Goal: Task Accomplishment & Management: Use online tool/utility

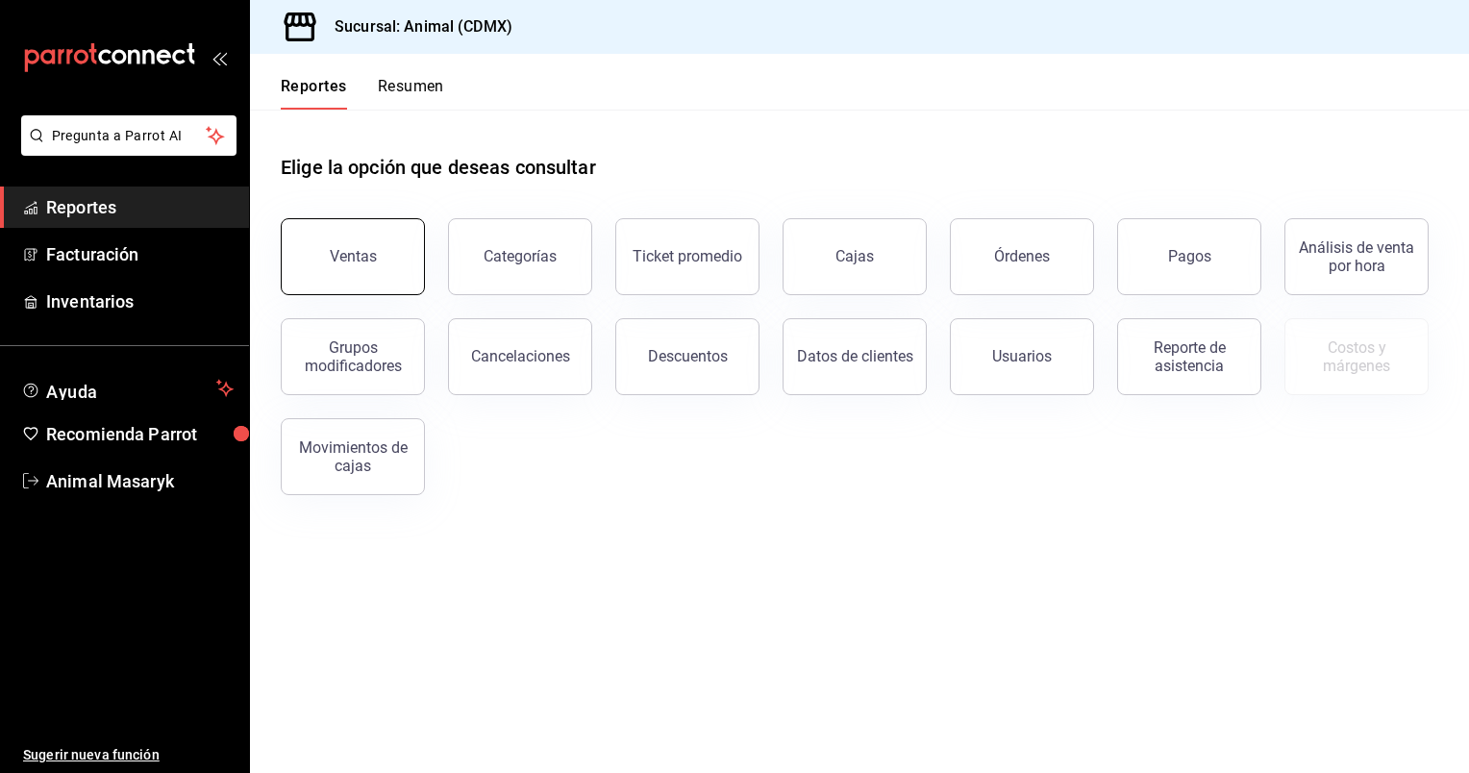
click at [381, 266] on button "Ventas" at bounding box center [353, 256] width 144 height 77
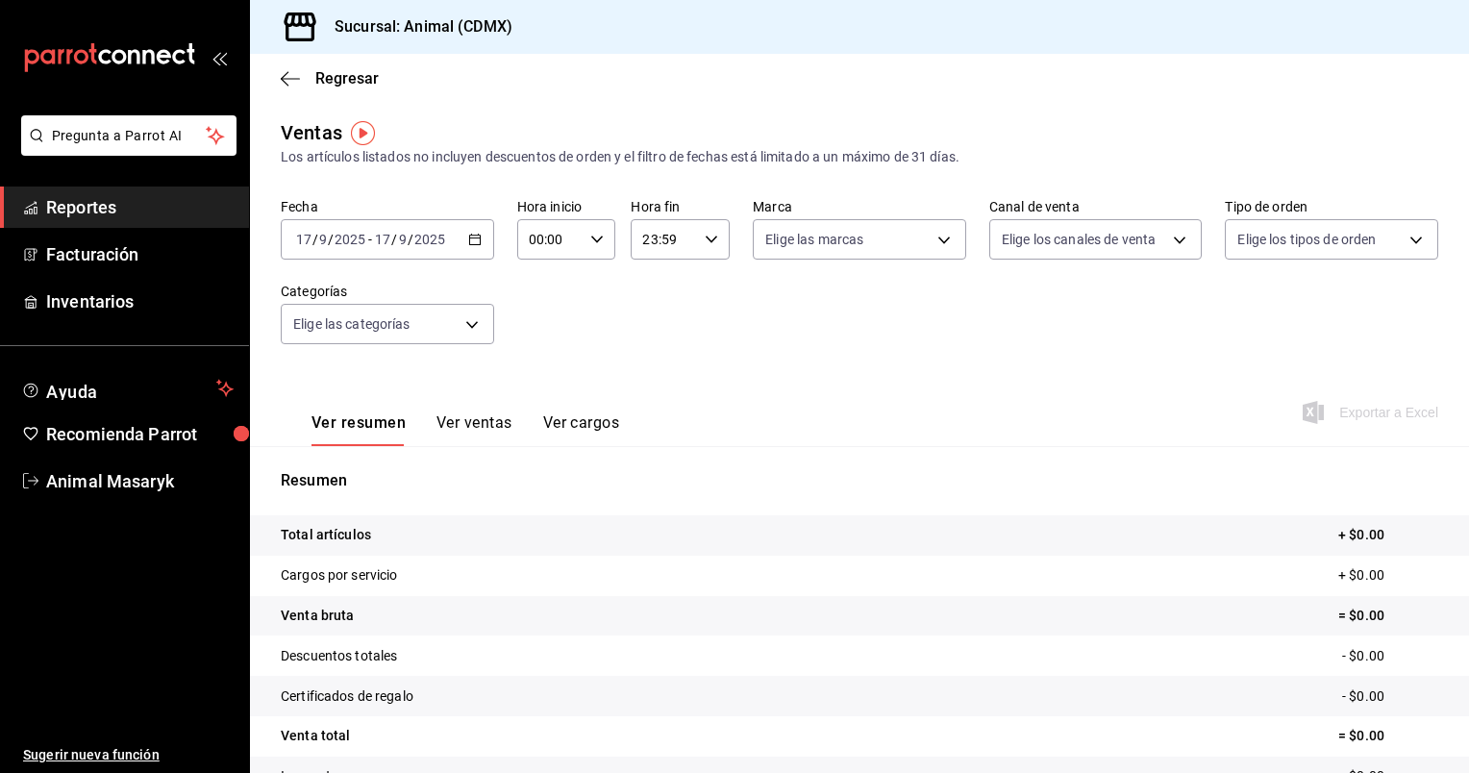
click at [472, 237] on icon "button" at bounding box center [474, 239] width 13 height 13
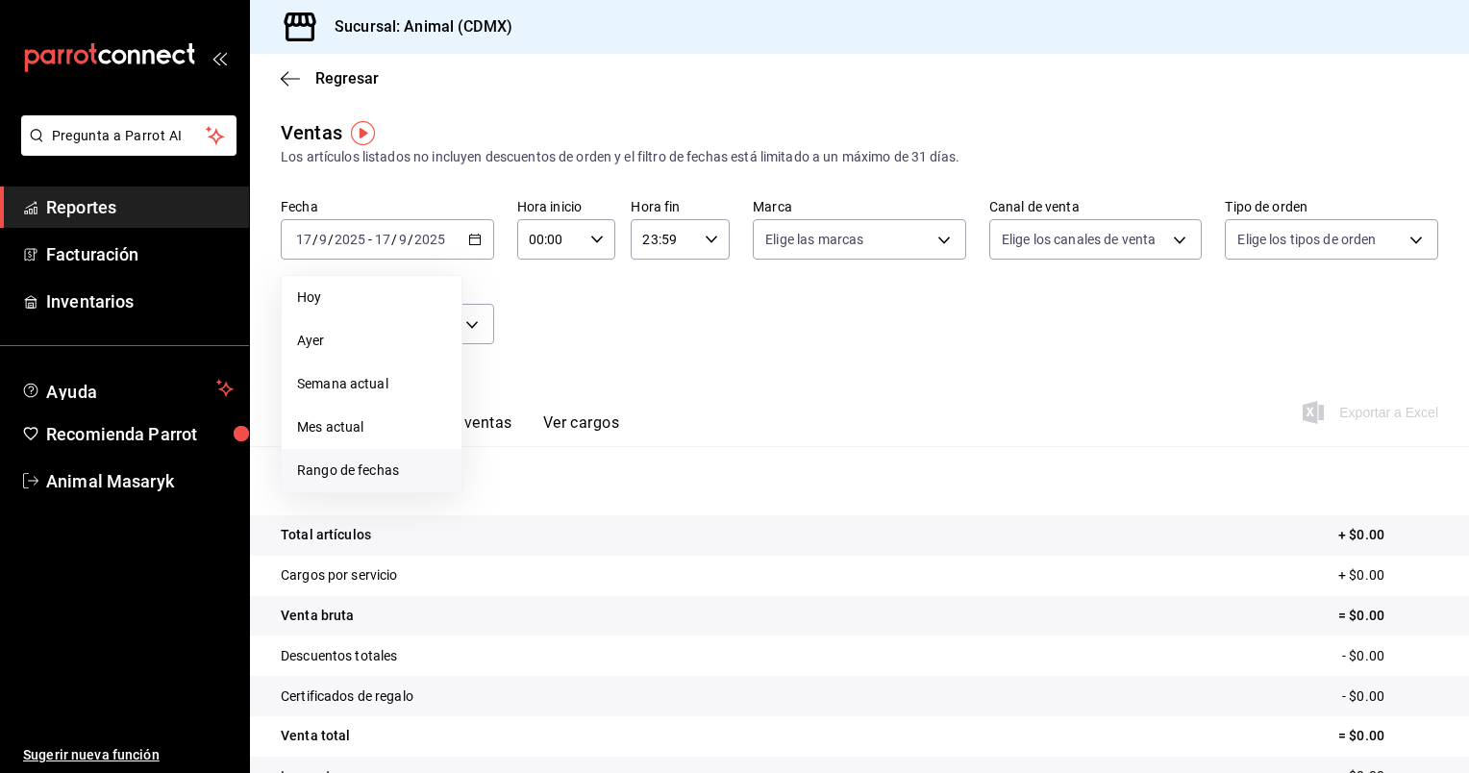
click at [350, 460] on span "Rango de fechas" at bounding box center [371, 470] width 149 height 20
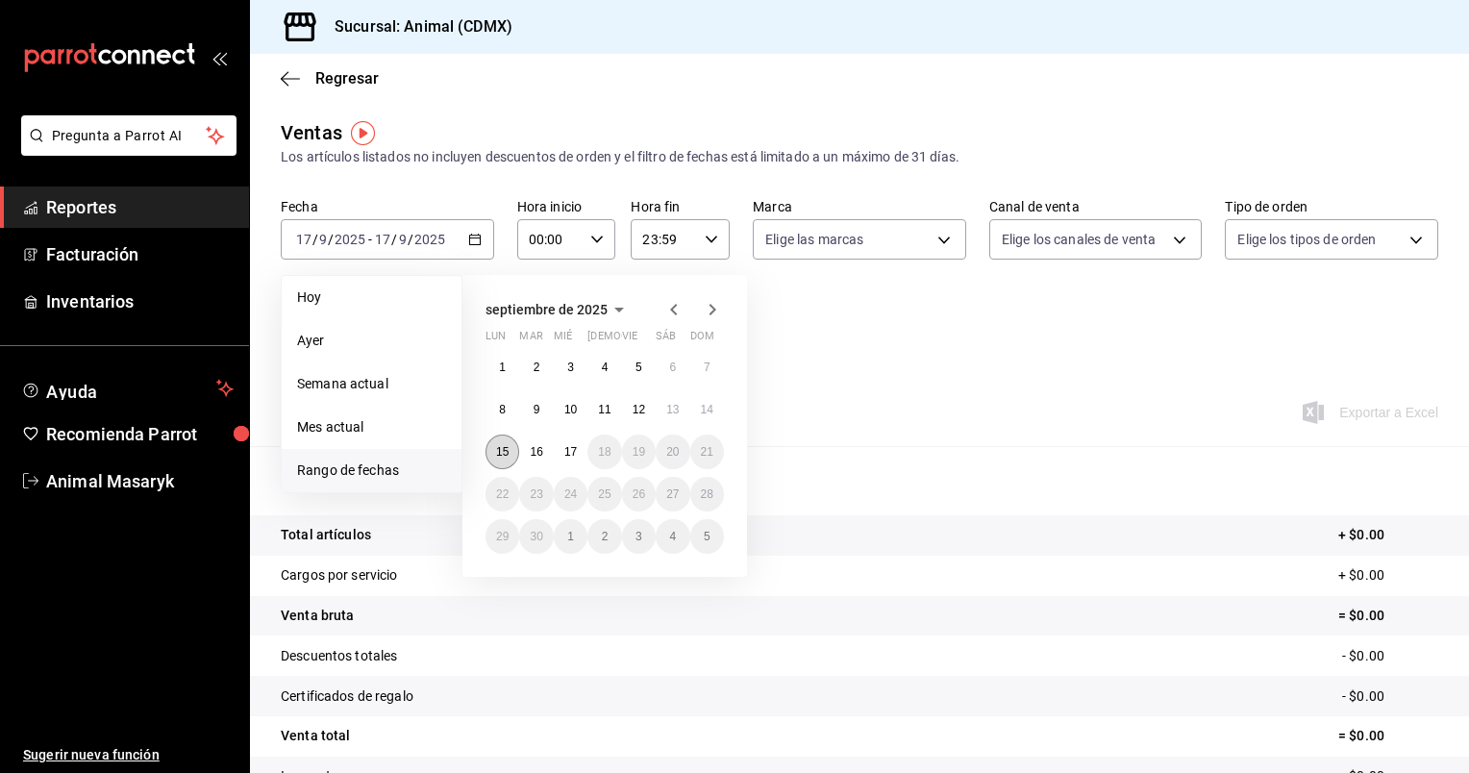
click at [500, 458] on button "15" at bounding box center [502, 451] width 34 height 35
click at [579, 449] on button "17" at bounding box center [571, 451] width 34 height 35
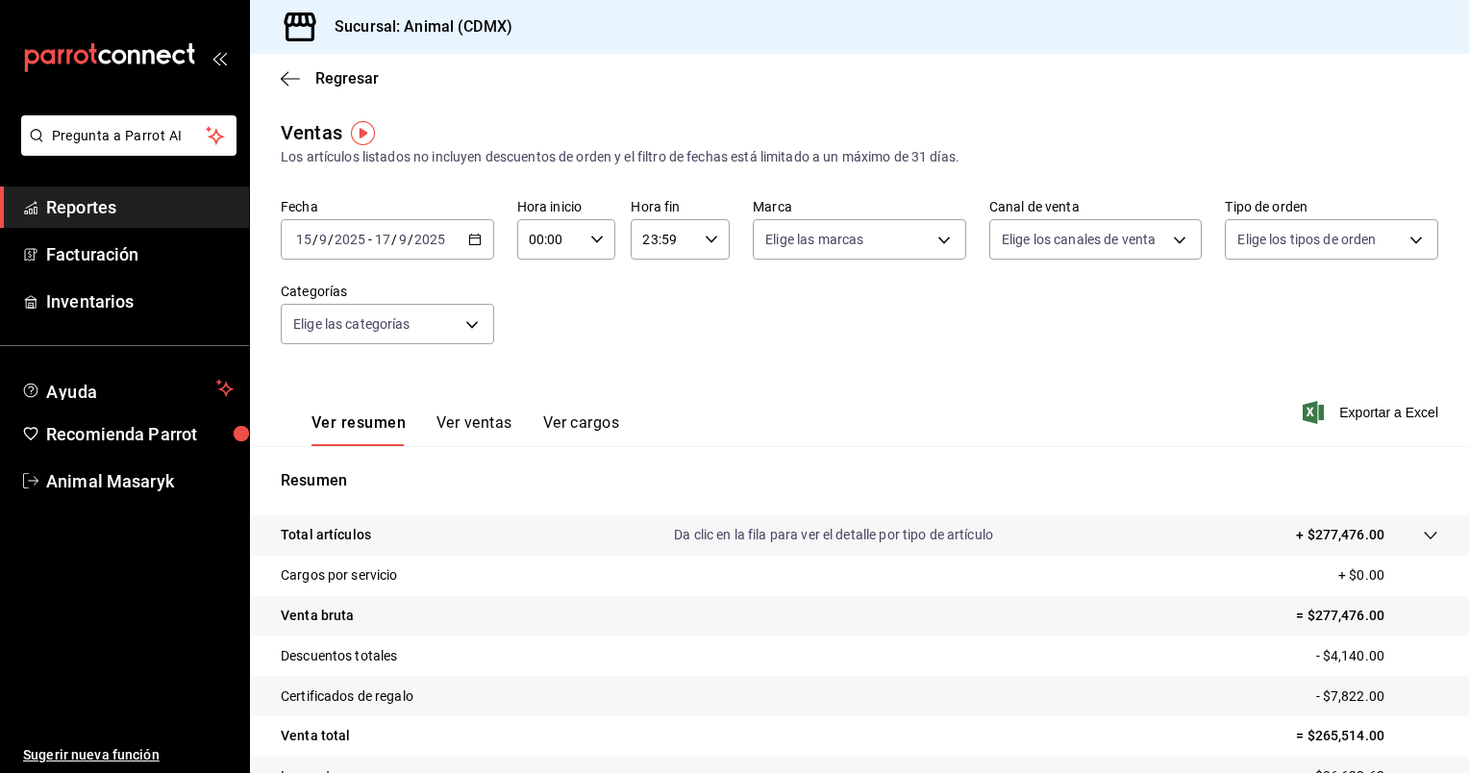
click at [594, 237] on icon "button" at bounding box center [596, 239] width 13 height 13
click at [531, 289] on span "05" at bounding box center [539, 286] width 18 height 15
type input "05:00"
click at [708, 234] on div at bounding box center [734, 386] width 1469 height 773
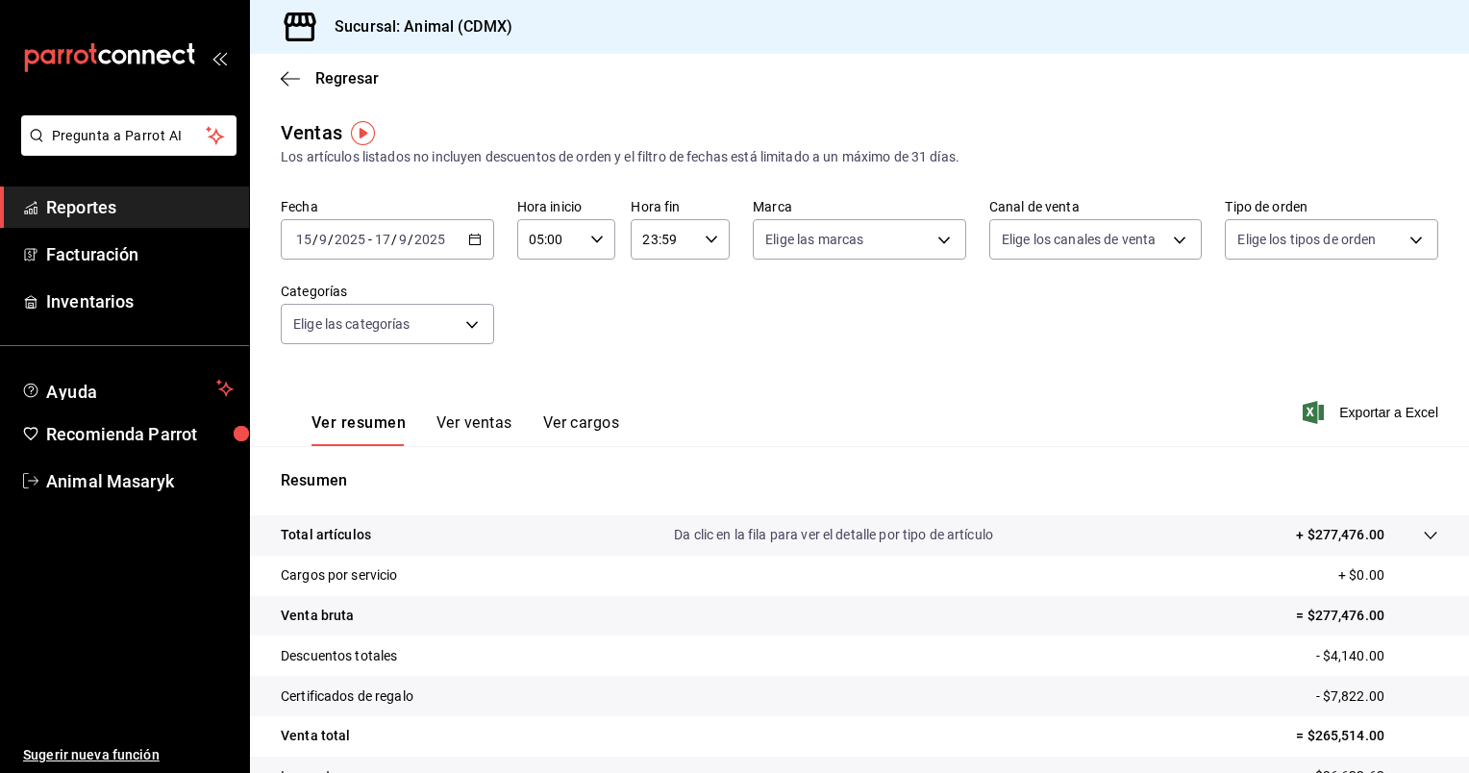
click at [708, 234] on icon "button" at bounding box center [711, 239] width 13 height 13
click at [657, 361] on button "05" at bounding box center [651, 370] width 41 height 38
click at [697, 286] on span "00" at bounding box center [700, 288] width 18 height 15
type input "05:00"
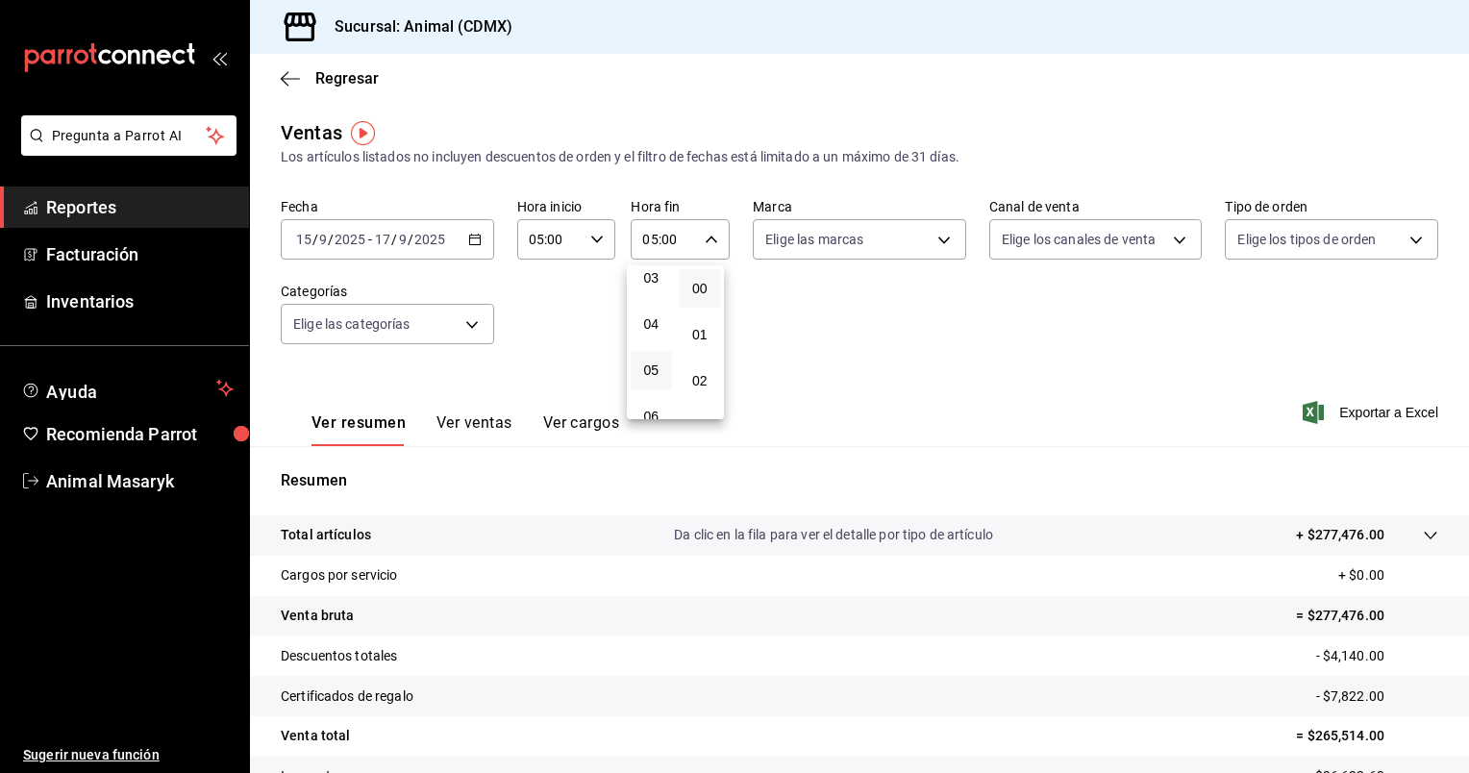
click at [928, 237] on div at bounding box center [734, 386] width 1469 height 773
click at [928, 237] on body "Pregunta a Parrot AI Reportes Facturación Inventarios Ayuda Recomienda Parrot A…" at bounding box center [734, 386] width 1469 height 773
click at [794, 384] on li "Animal (CDMX)" at bounding box center [852, 378] width 209 height 43
type input "cb0f6aec-1481-4e37-861c-bab9b3a65b14"
checkbox input "true"
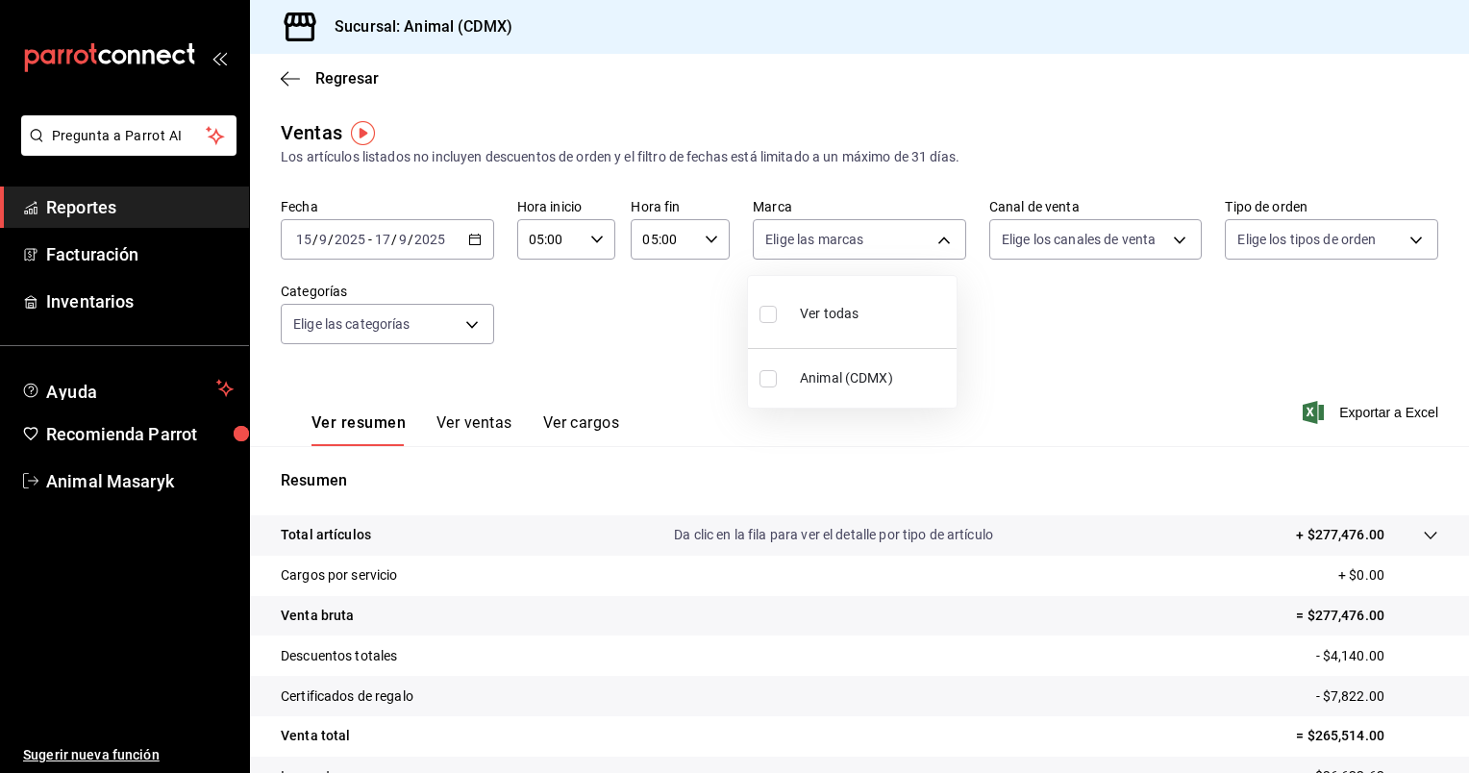
checkbox input "true"
click at [1168, 235] on div at bounding box center [734, 386] width 1469 height 773
click at [1168, 235] on body "Pregunta a Parrot AI Reportes Facturación Inventarios Ayuda Recomienda Parrot A…" at bounding box center [734, 386] width 1469 height 773
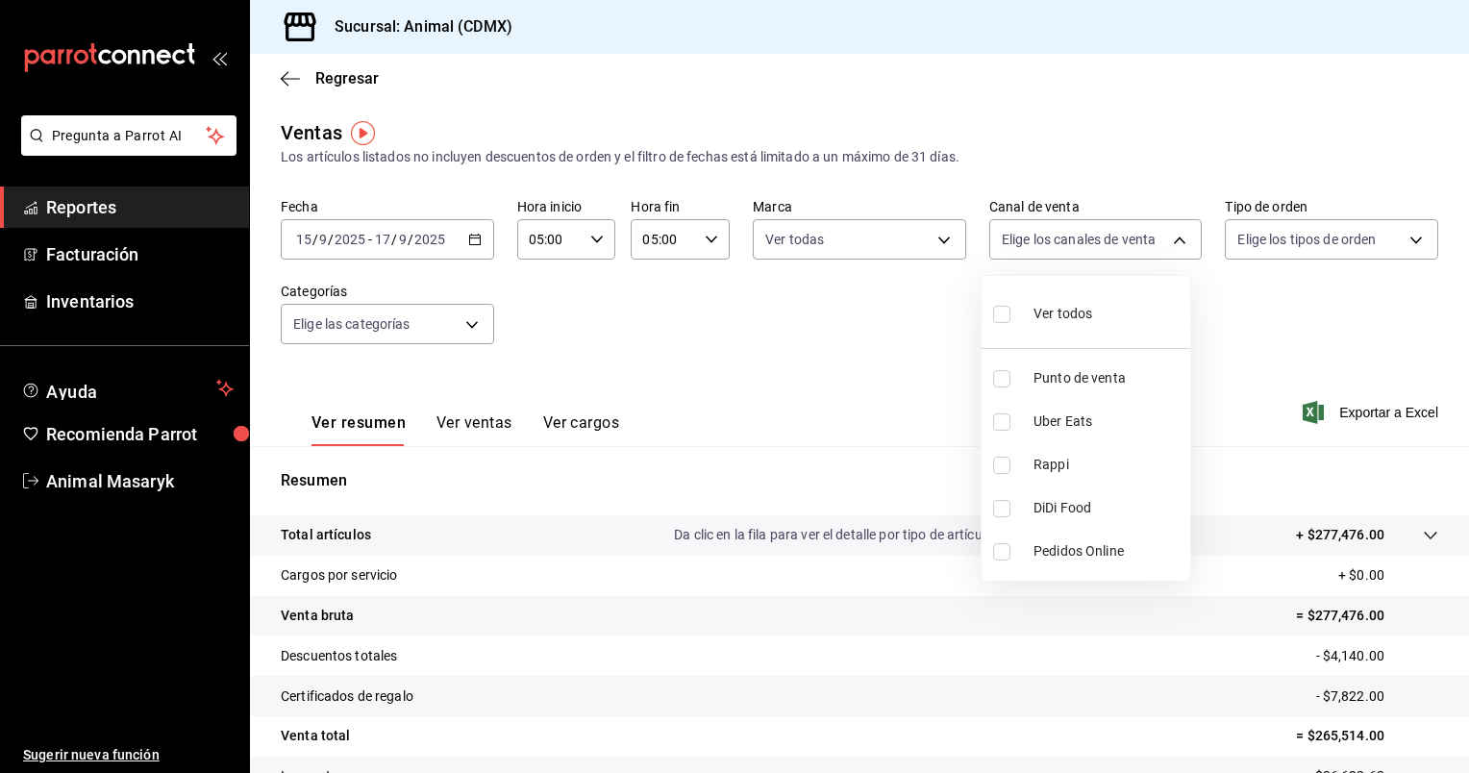
click at [1023, 325] on div "Ver todos" at bounding box center [1042, 311] width 99 height 41
type input "PARROT,UBER_EATS,RAPPI,DIDI_FOOD,ONLINE"
checkbox input "true"
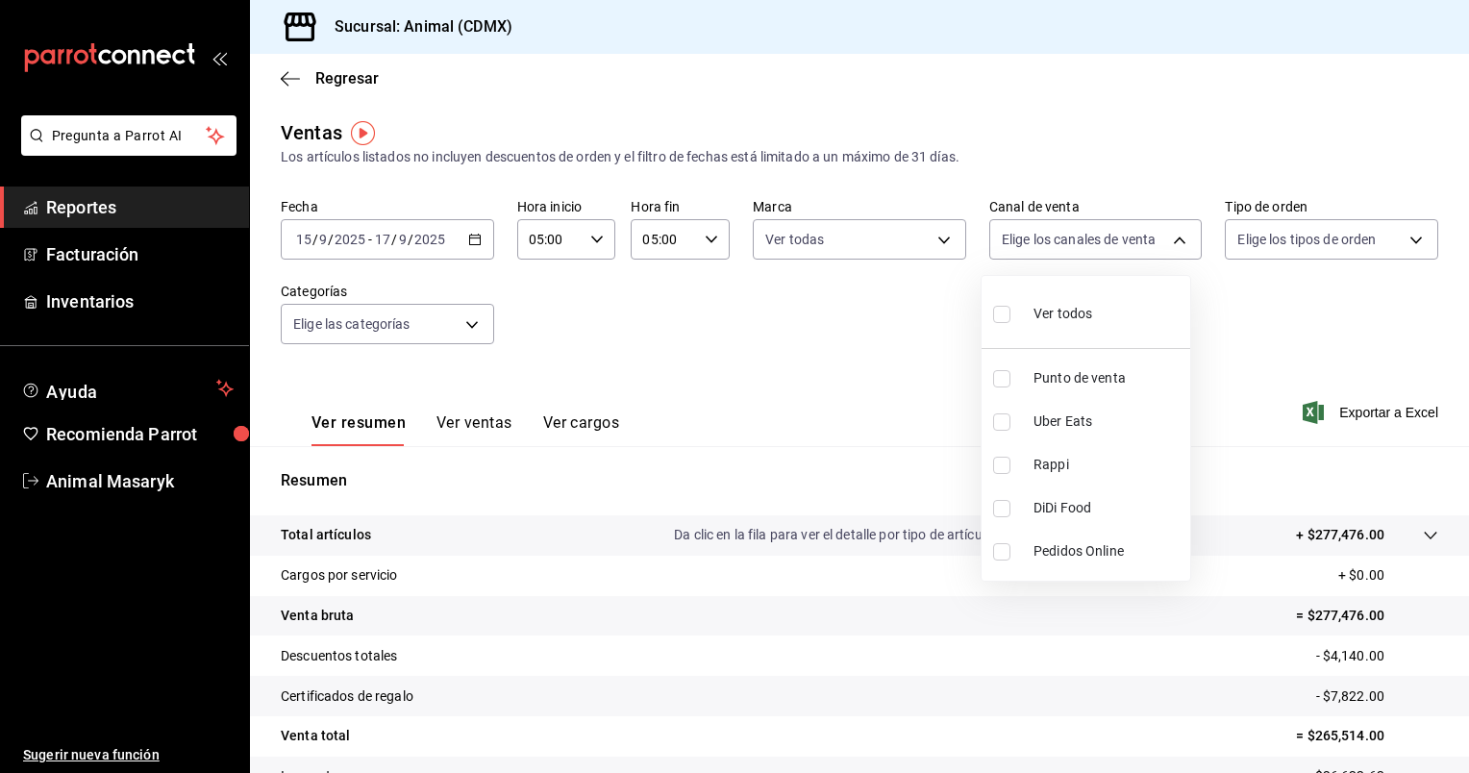
checkbox input "true"
click at [1400, 243] on div at bounding box center [734, 386] width 1469 height 773
click at [1400, 243] on body "Pregunta a Parrot AI Reportes Facturación Inventarios Ayuda Recomienda Parrot A…" at bounding box center [734, 386] width 1469 height 773
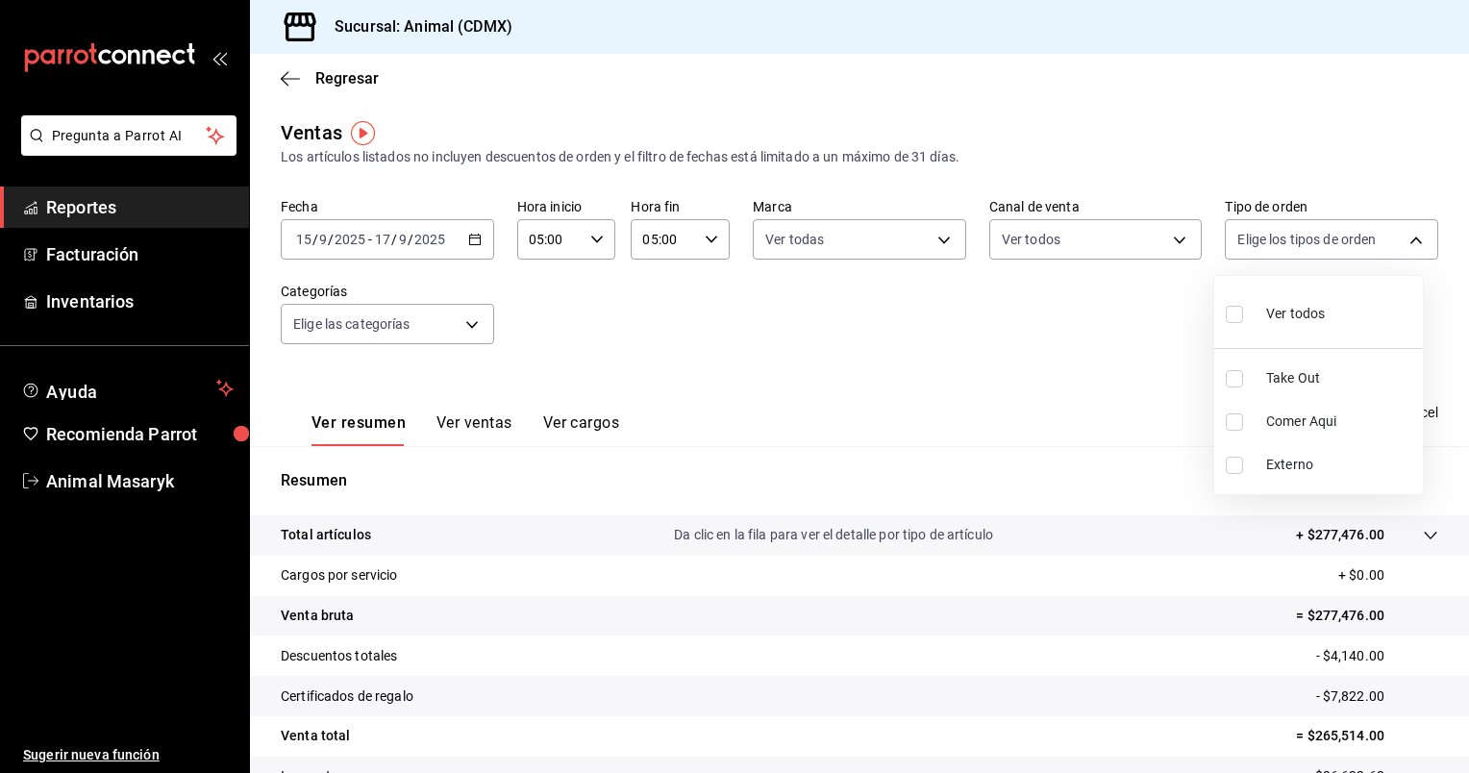
click at [1269, 318] on span "Ver todos" at bounding box center [1295, 314] width 59 height 20
type input "ad44a823-99d3-4372-a913-4cf57f2a9ac0,b8ee5ff1-85c8-4a81-aa51-555e6c8ba0c6,EXTER…"
checkbox input "true"
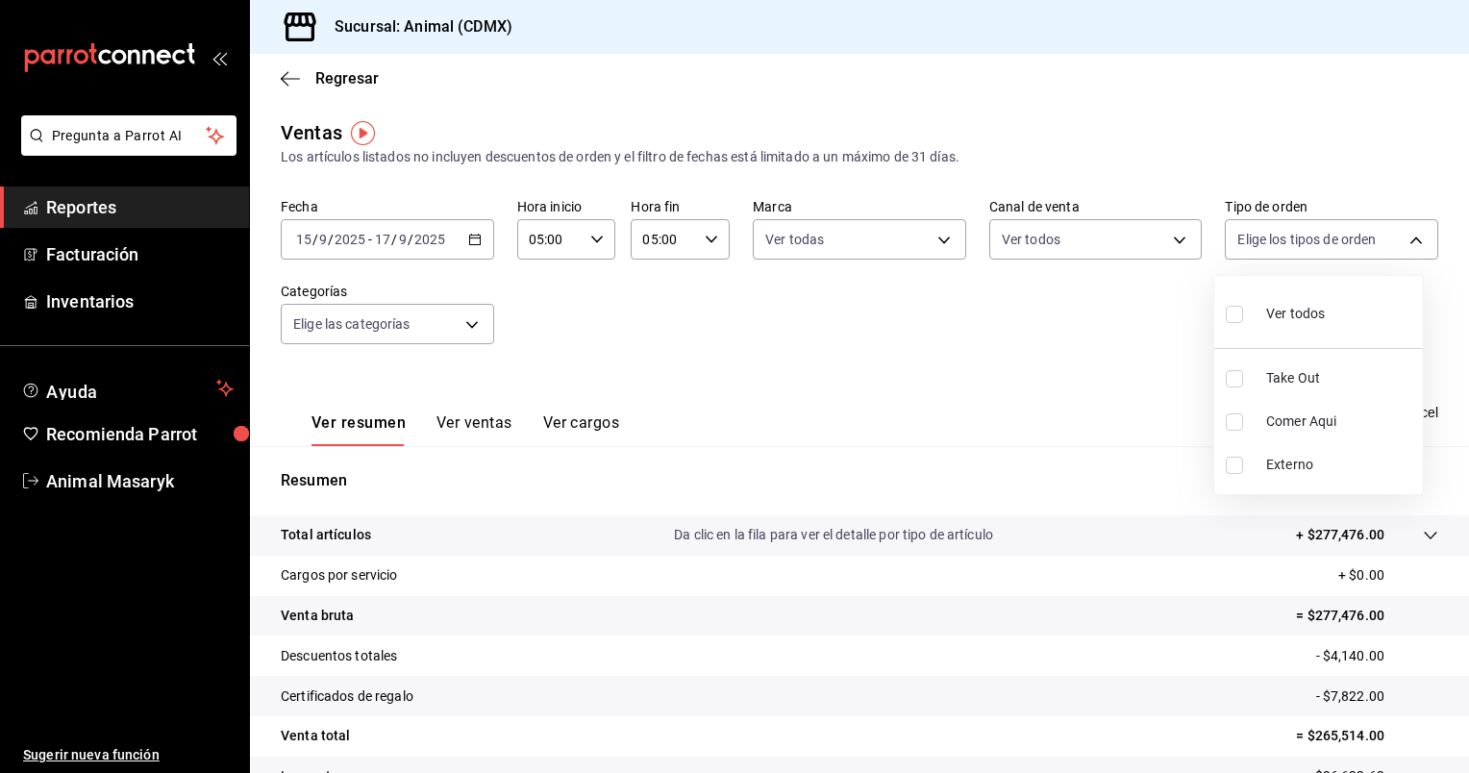
checkbox input "true"
click at [475, 321] on div at bounding box center [734, 386] width 1469 height 773
click at [475, 321] on body "Pregunta a Parrot AI Reportes Facturación Inventarios Ayuda Recomienda Parrot A…" at bounding box center [734, 386] width 1469 height 773
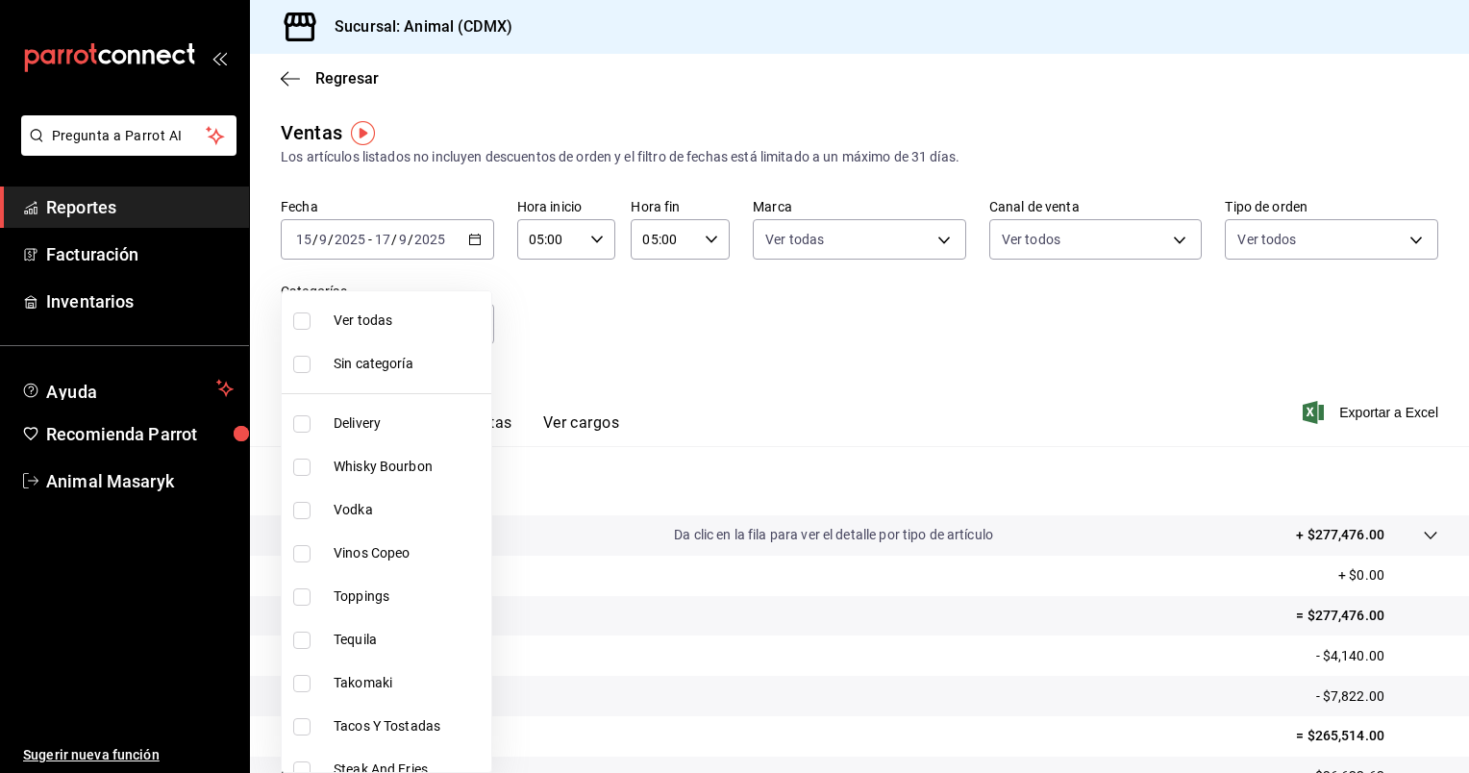
click at [399, 328] on span "Ver todas" at bounding box center [409, 320] width 150 height 20
type input "281688af-6220-48ae-86b9-ca5e6f63eb3e,2ffeebaa-176c-4024-95f8-553ffecca8da,37769…"
checkbox input "true"
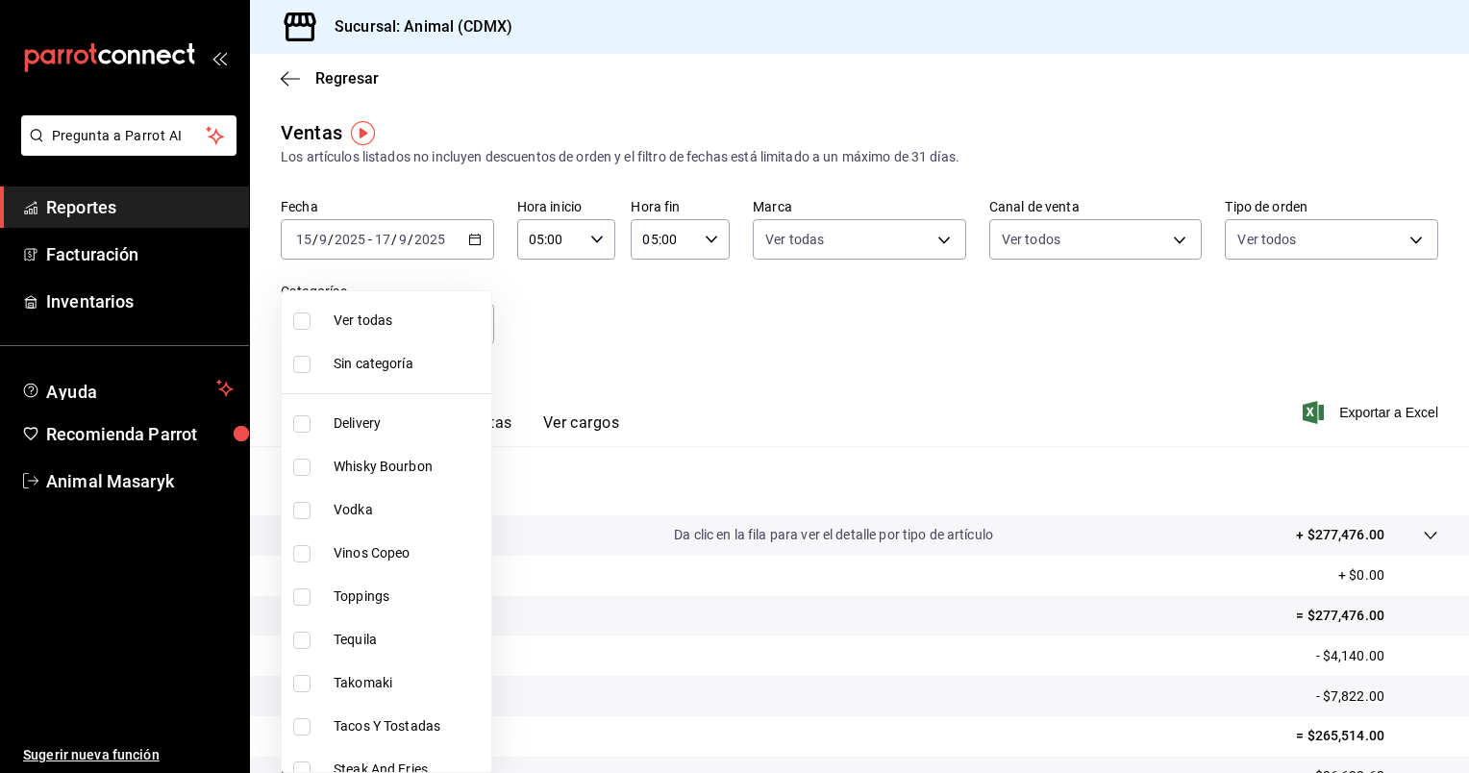
checkbox input "true"
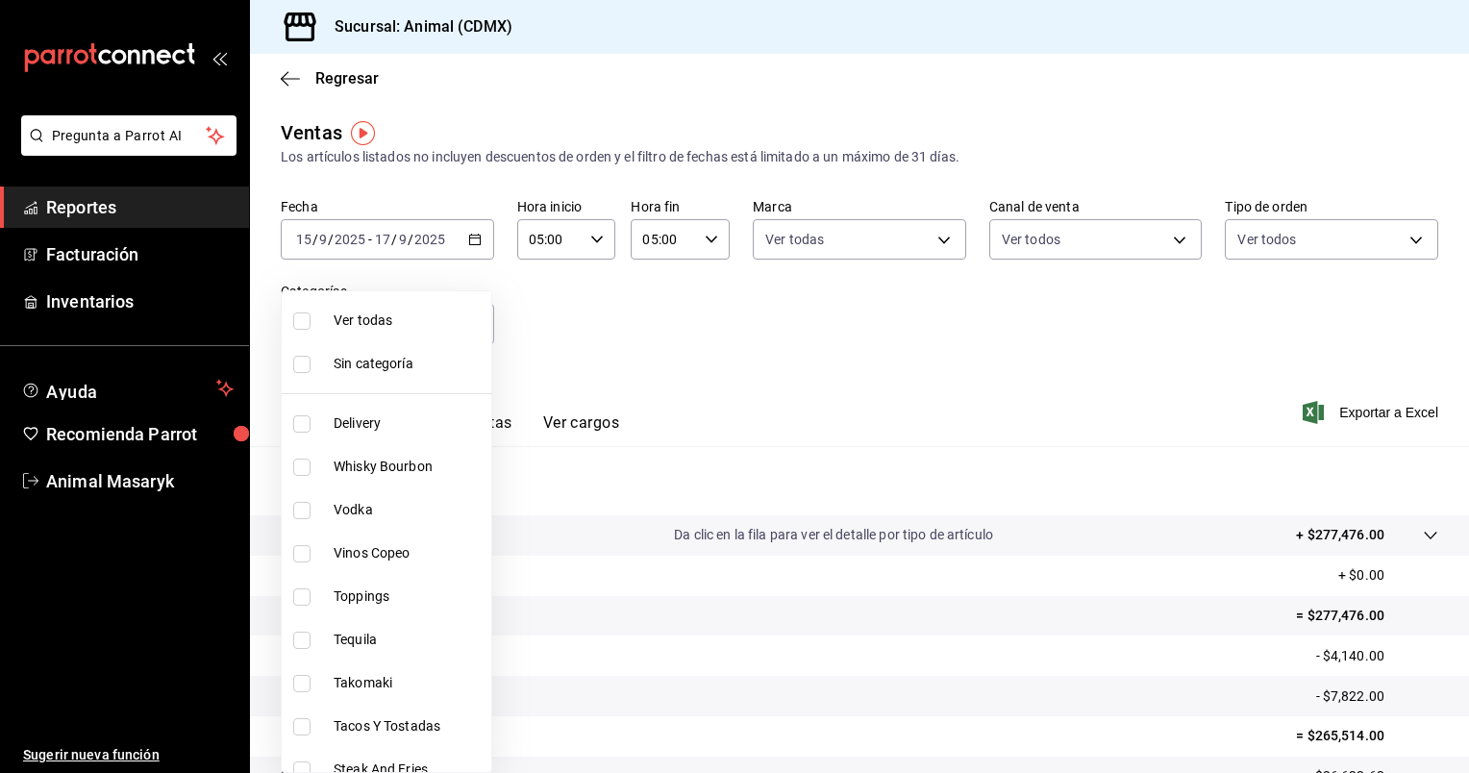
checkbox input "true"
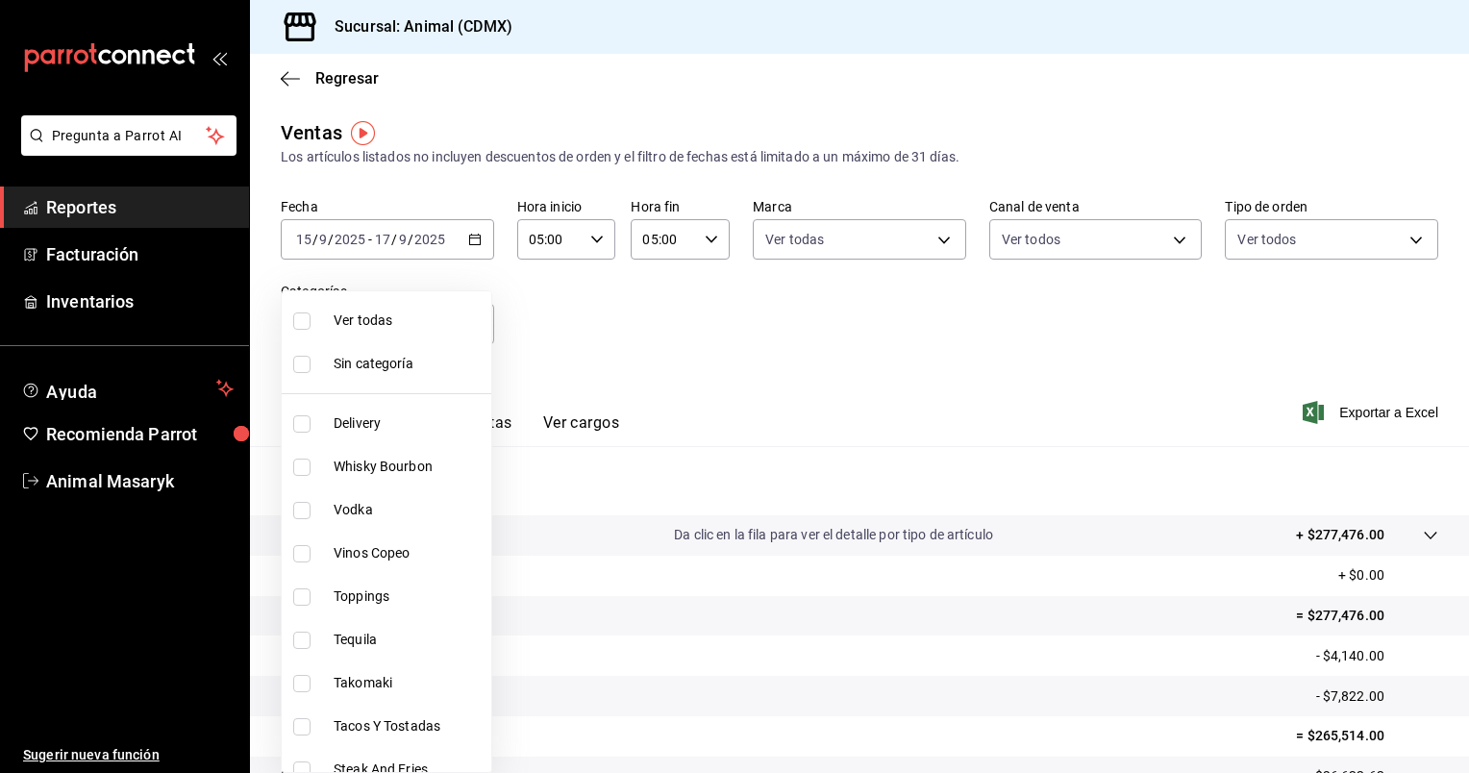
checkbox input "true"
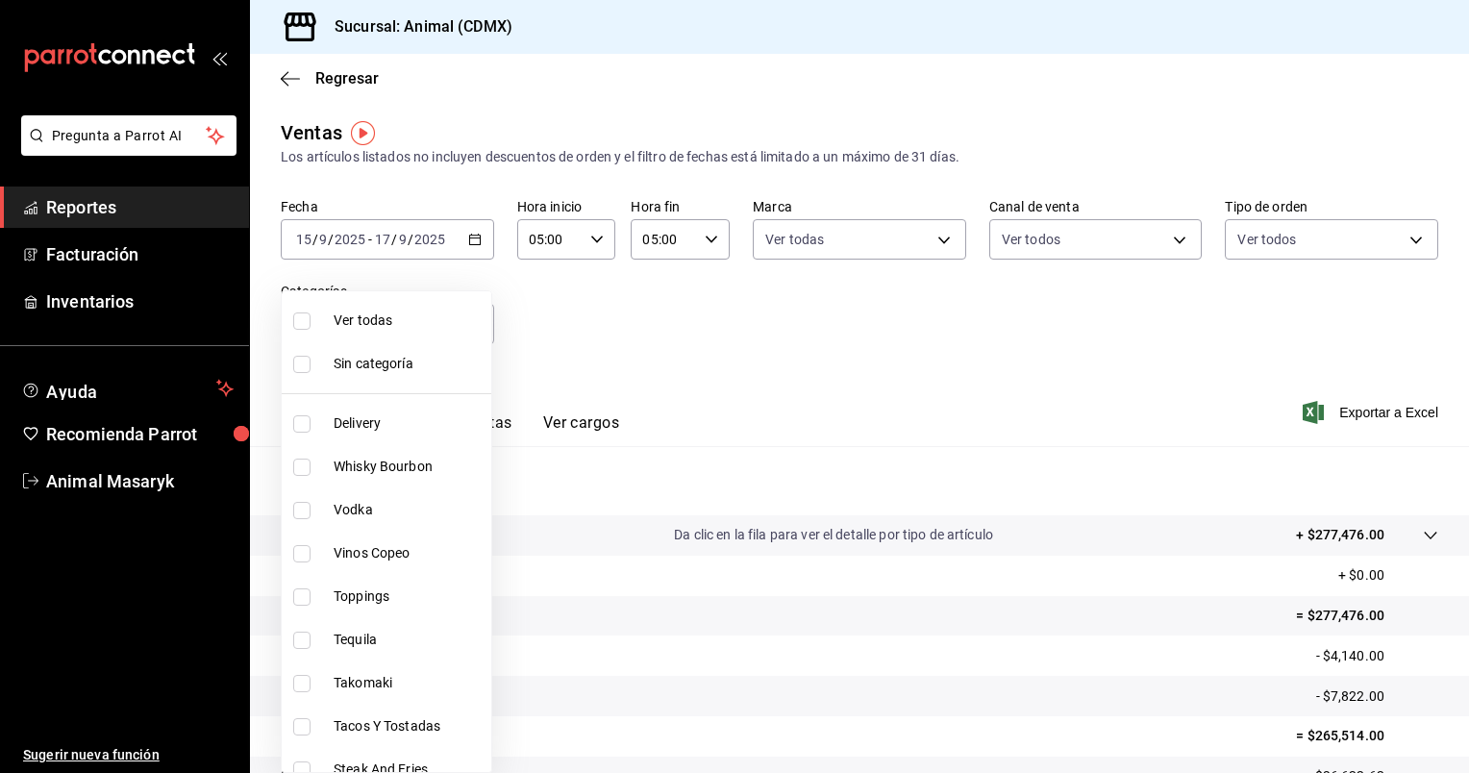
checkbox input "true"
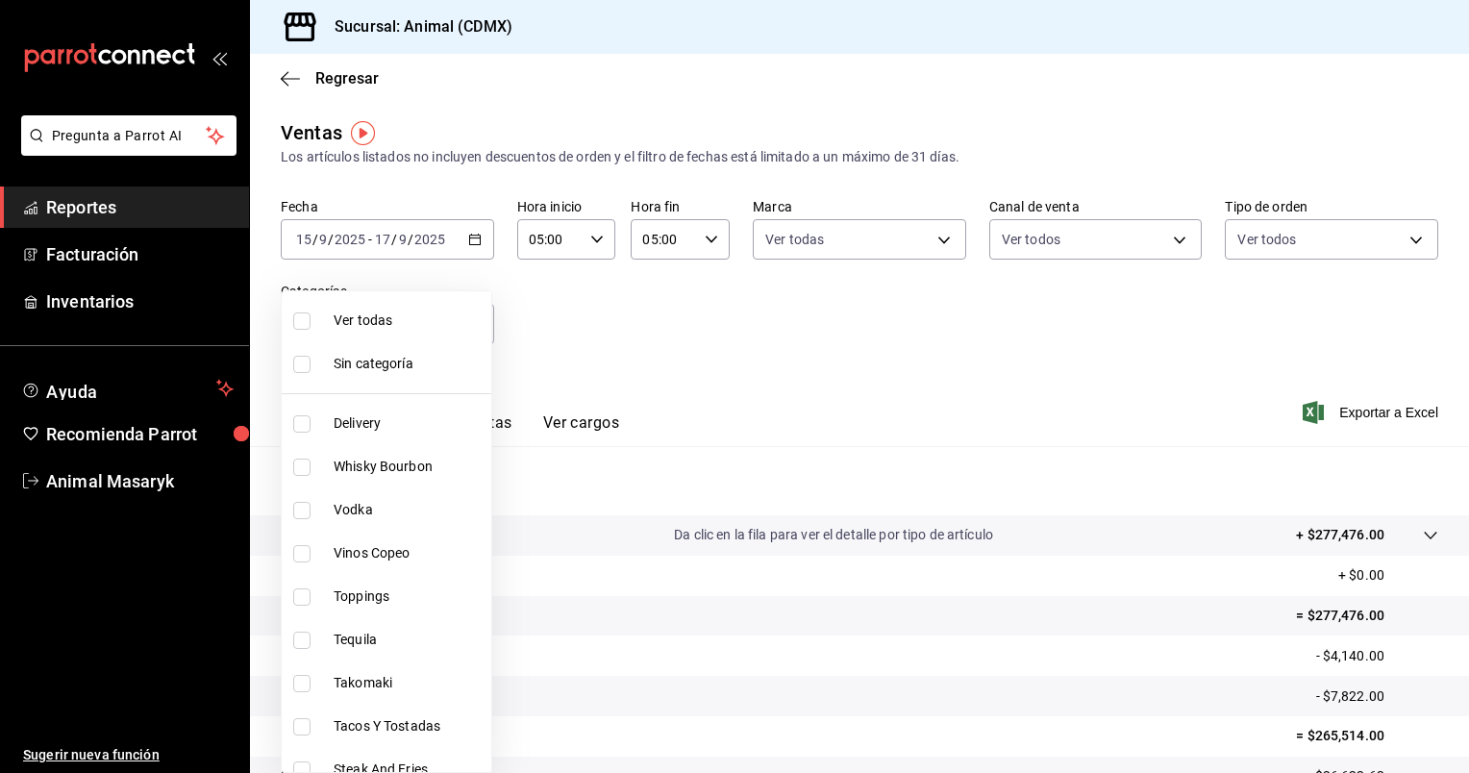
checkbox input "true"
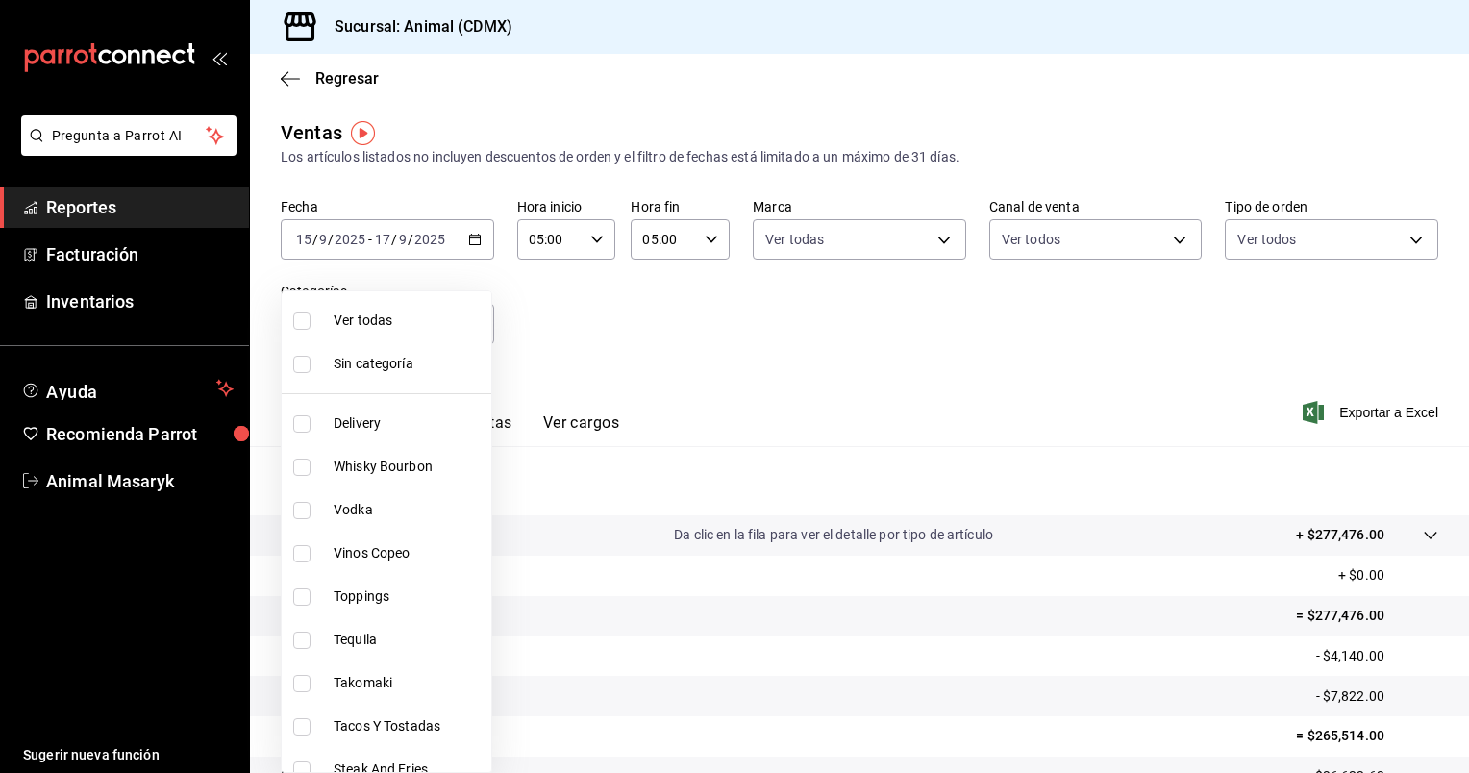
checkbox input "true"
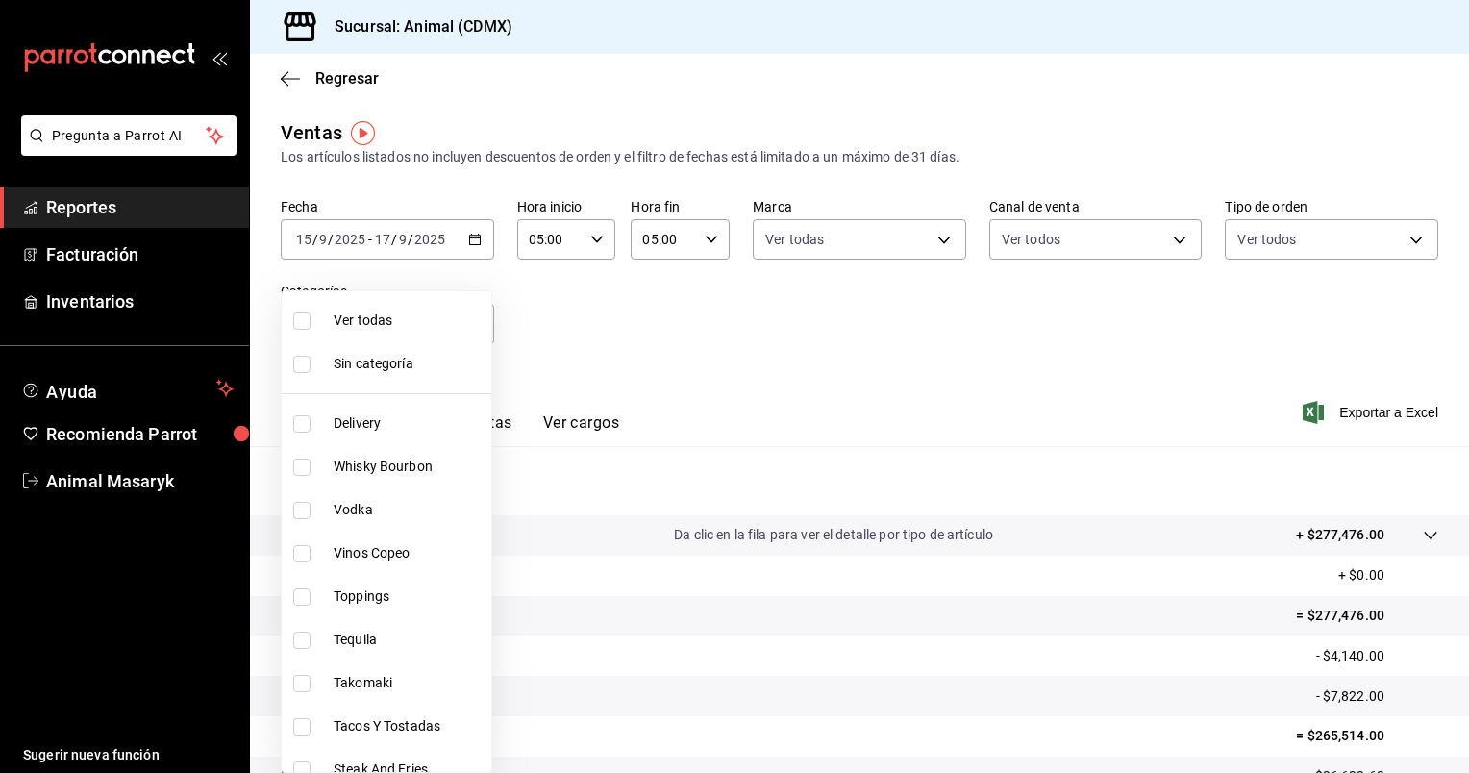
checkbox input "true"
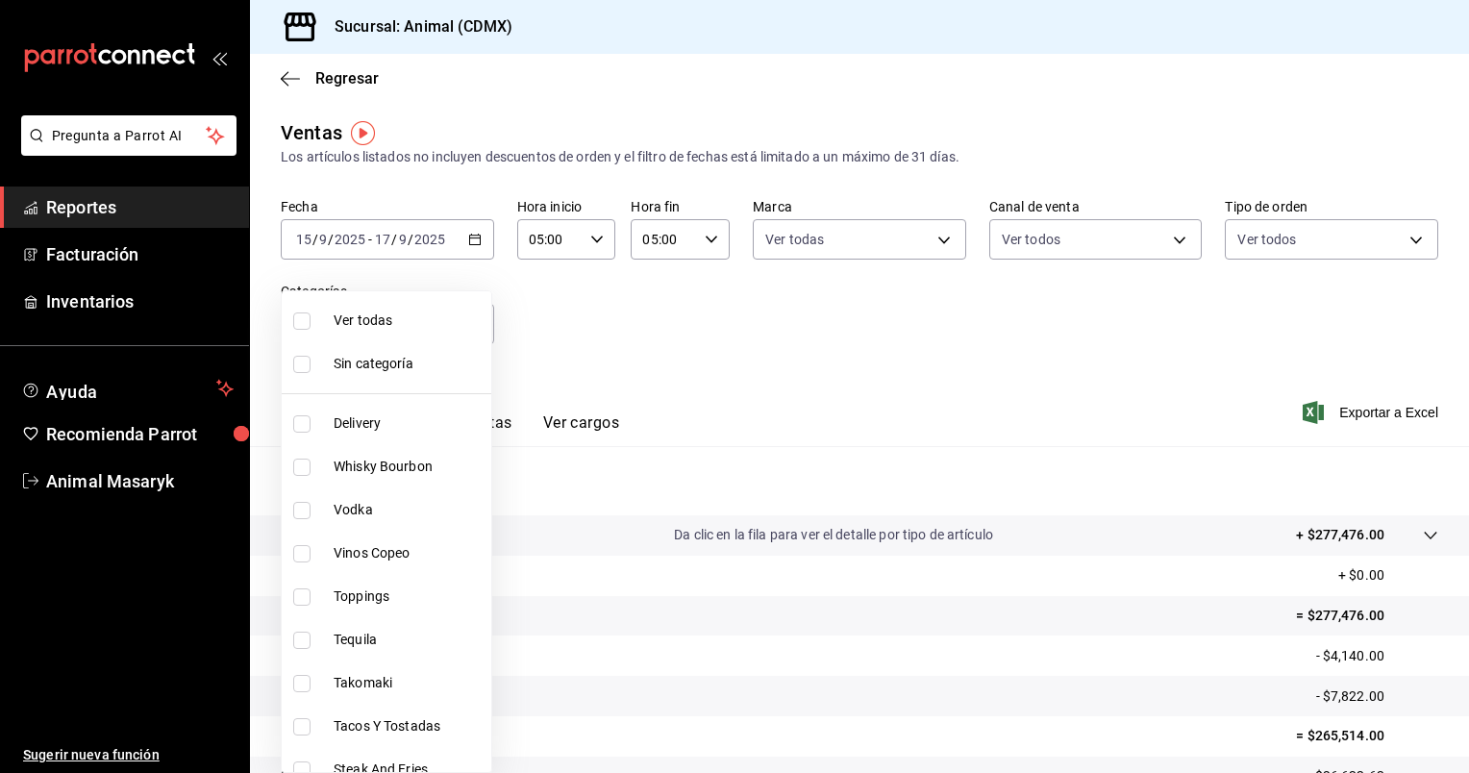
checkbox input "true"
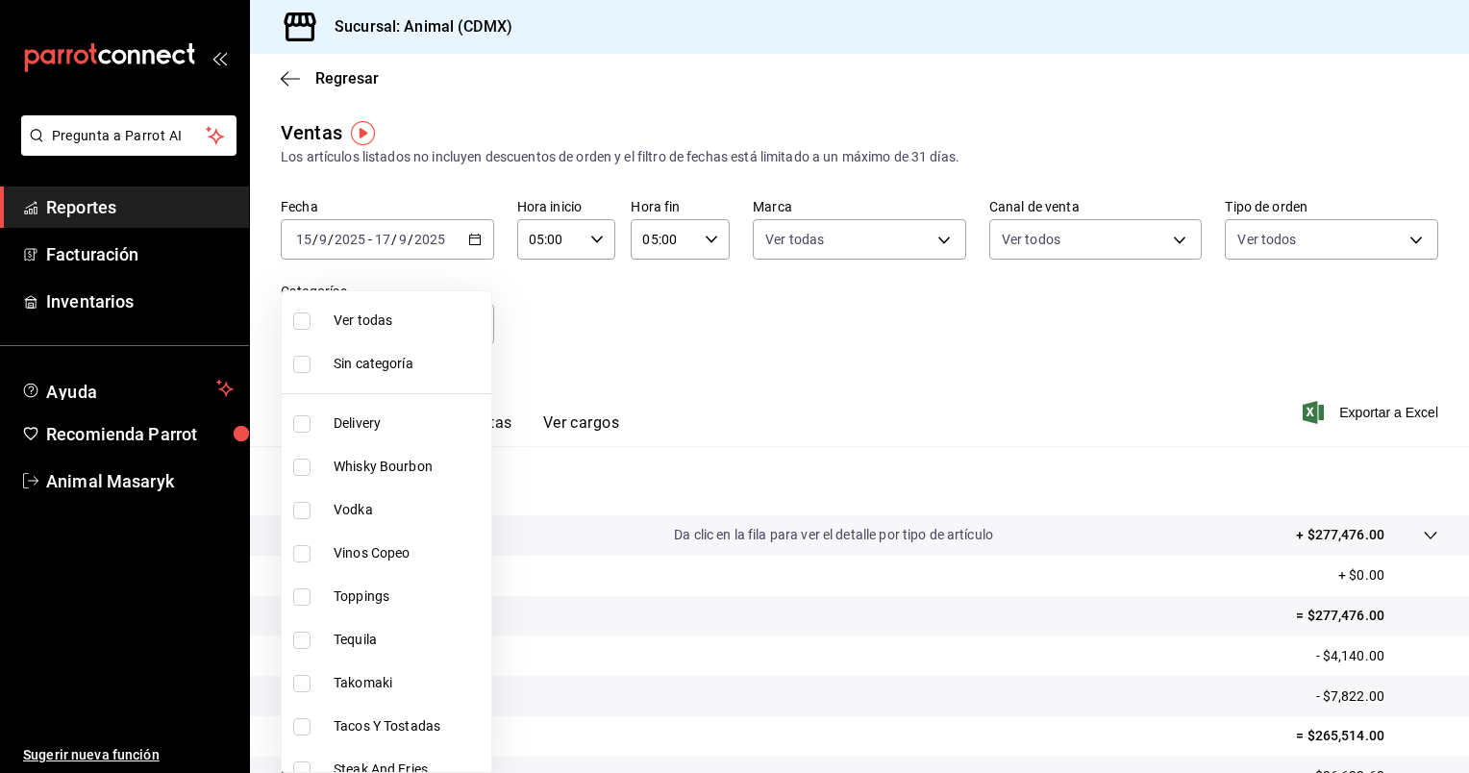
checkbox input "true"
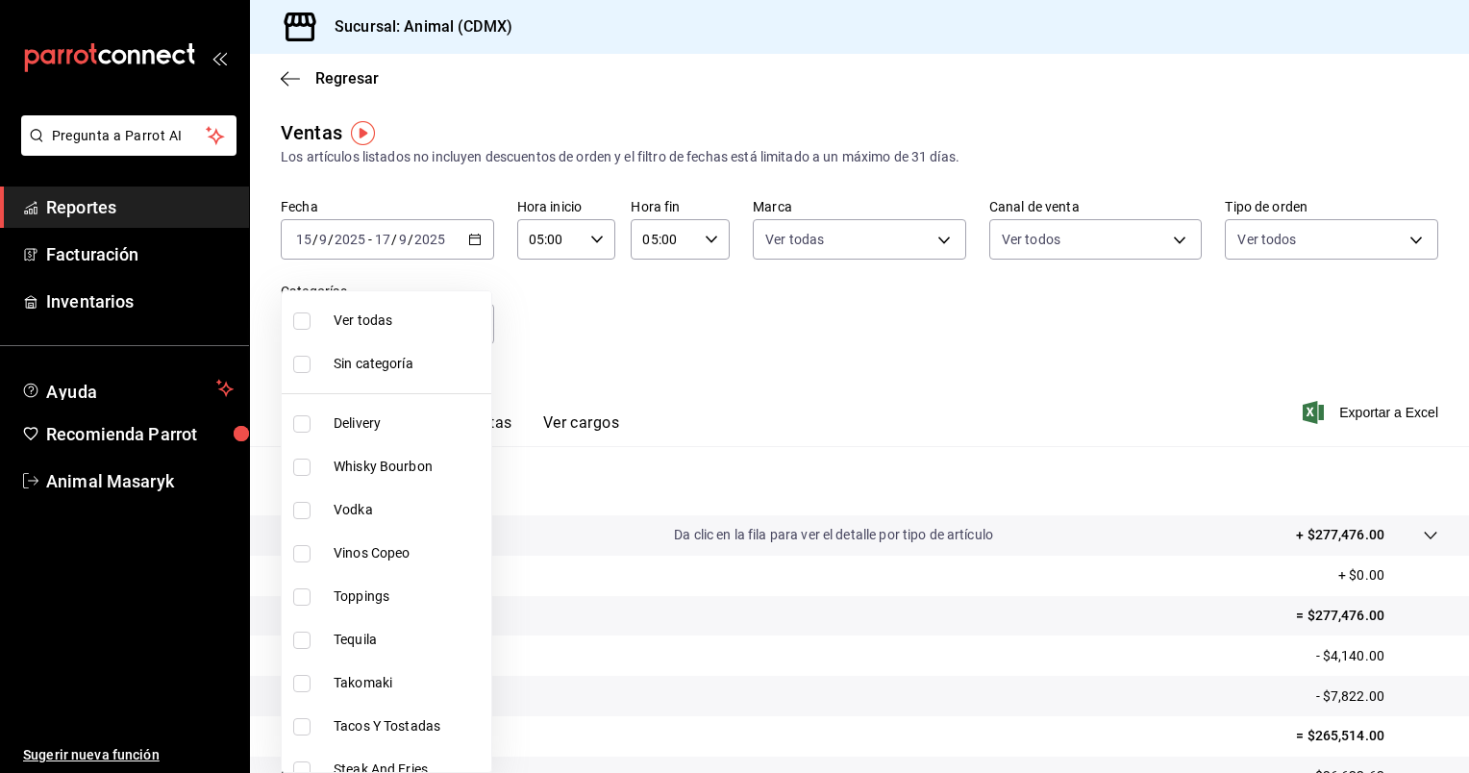
checkbox input "true"
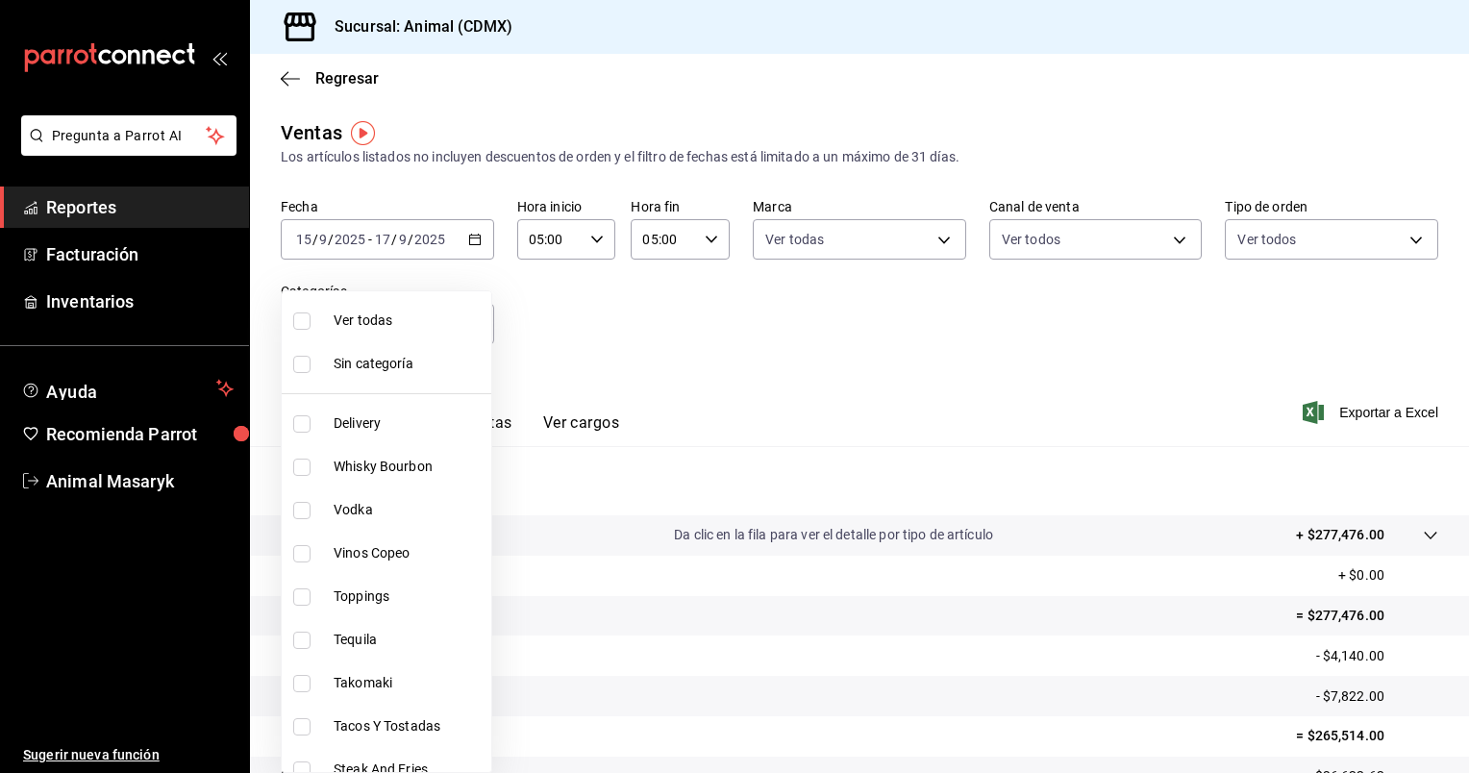
checkbox input "true"
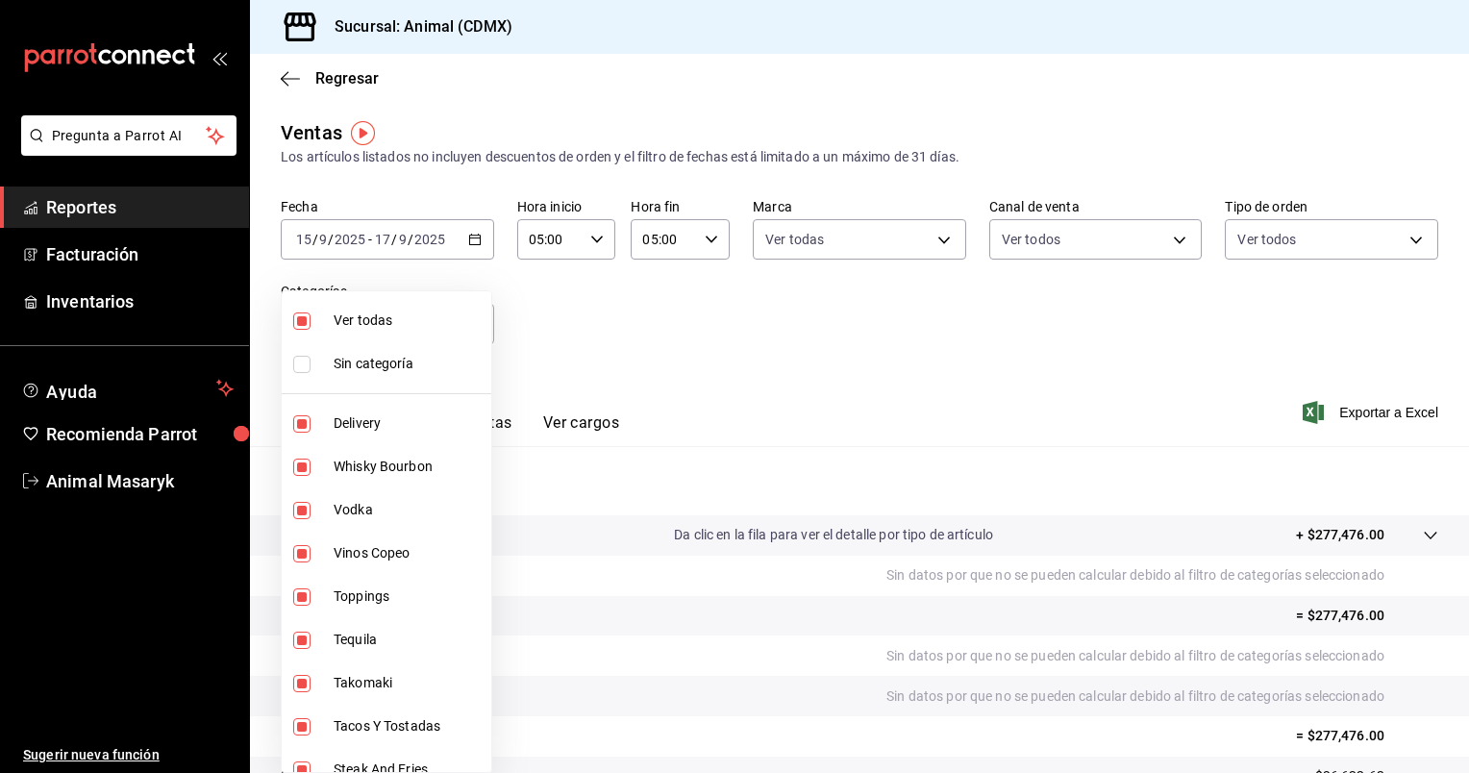
click at [1004, 386] on div at bounding box center [734, 386] width 1469 height 773
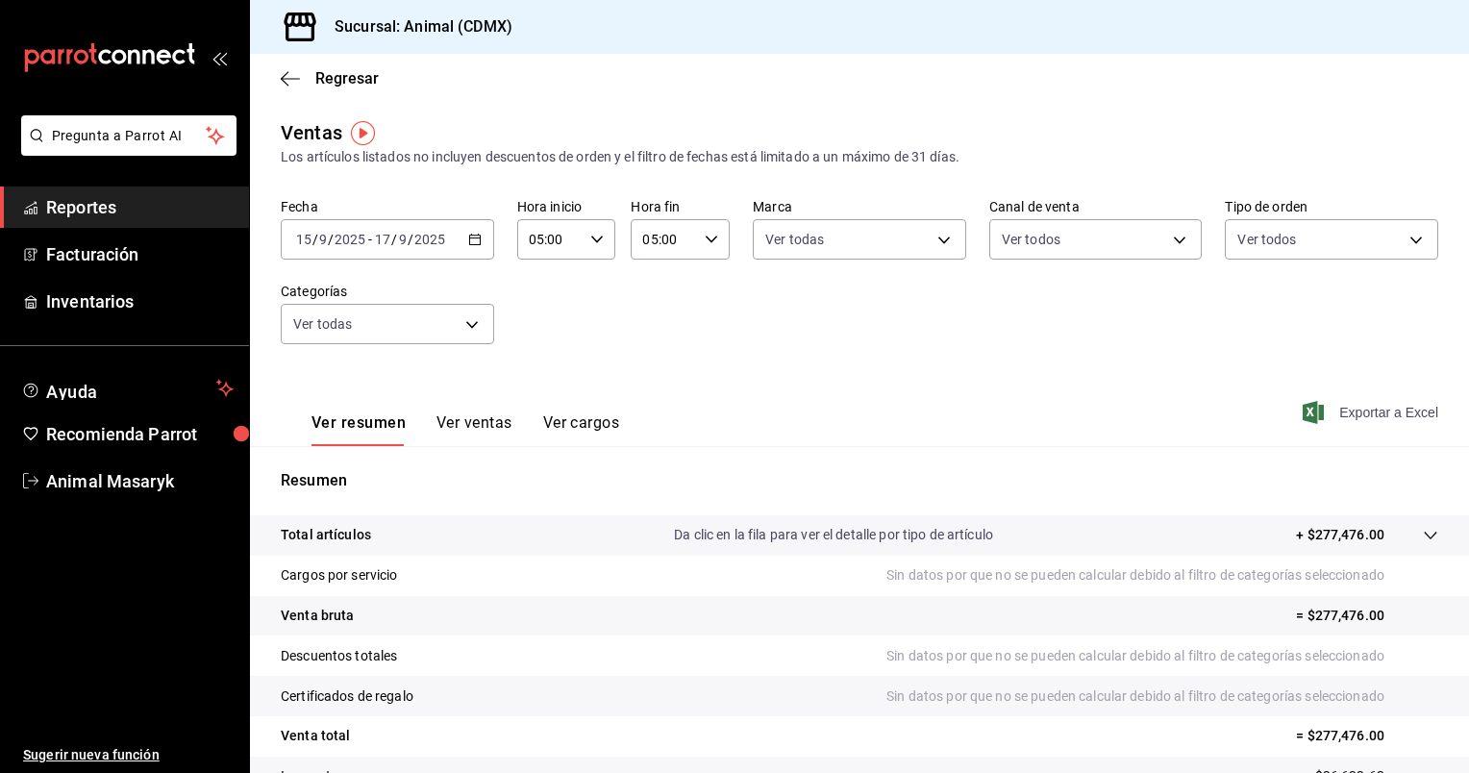
click at [1363, 409] on span "Exportar a Excel" at bounding box center [1372, 412] width 132 height 23
click at [1341, 411] on span "Exportar a Excel" at bounding box center [1372, 412] width 132 height 23
